Goal: Navigation & Orientation: Find specific page/section

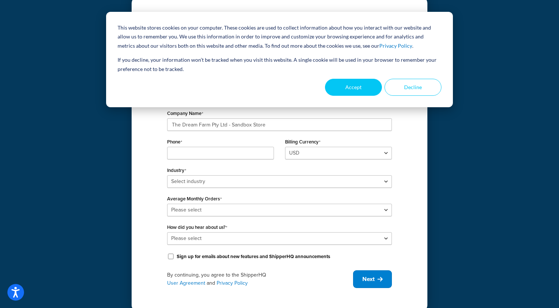
scroll to position [42, 0]
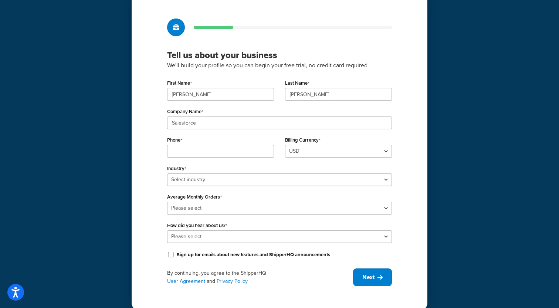
scroll to position [35, 0]
